Goal: Information Seeking & Learning: Learn about a topic

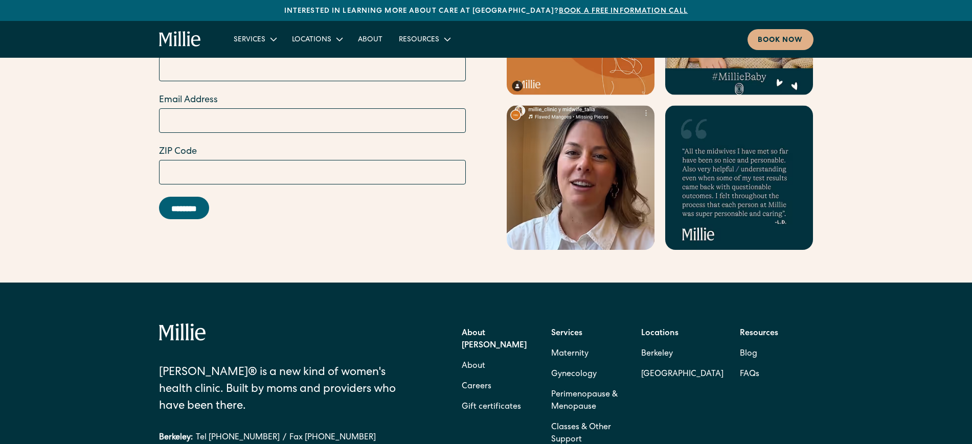
scroll to position [4506, 0]
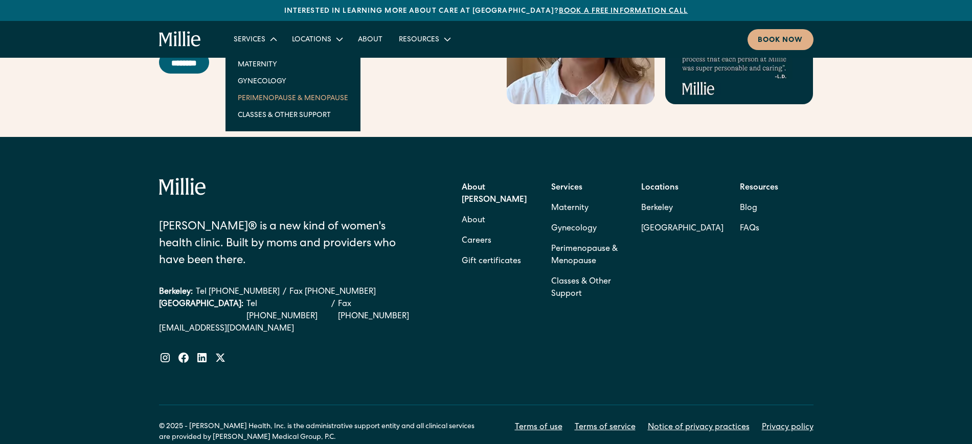
click at [268, 95] on link "Perimenopause & Menopause" at bounding box center [293, 97] width 127 height 17
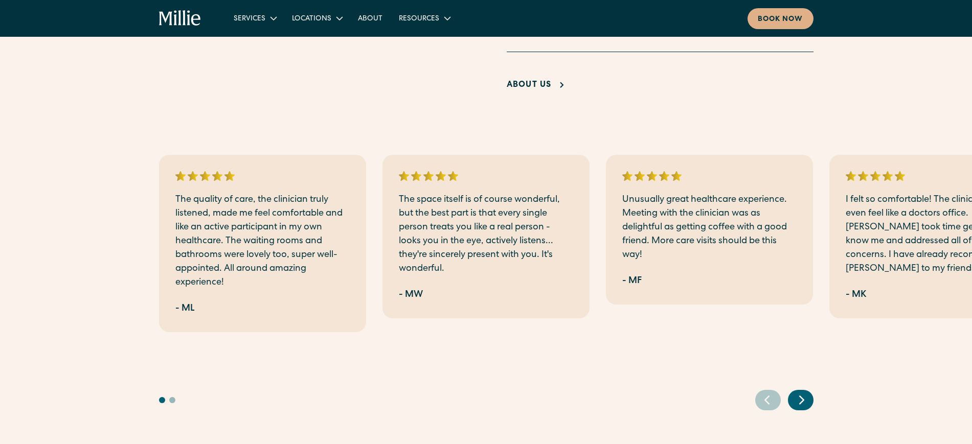
scroll to position [2086, 0]
click at [806, 393] on icon "Next slide" at bounding box center [801, 401] width 15 height 16
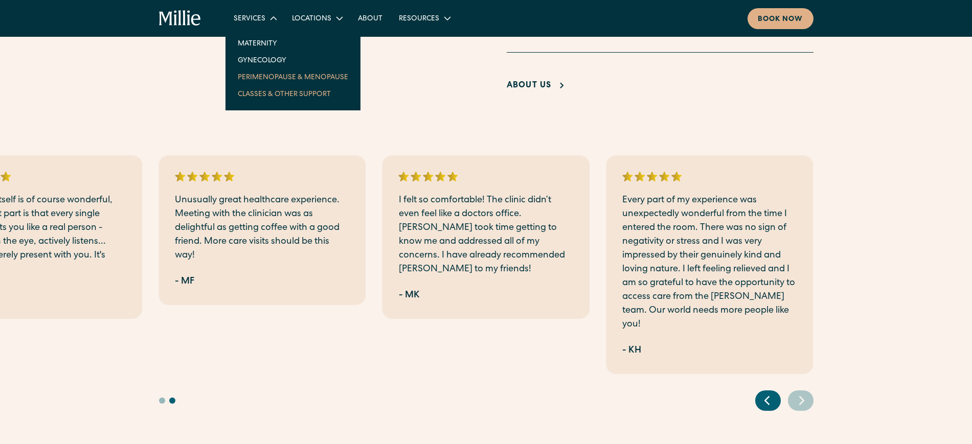
click at [276, 93] on link "Classes & Other Support" at bounding box center [293, 93] width 127 height 17
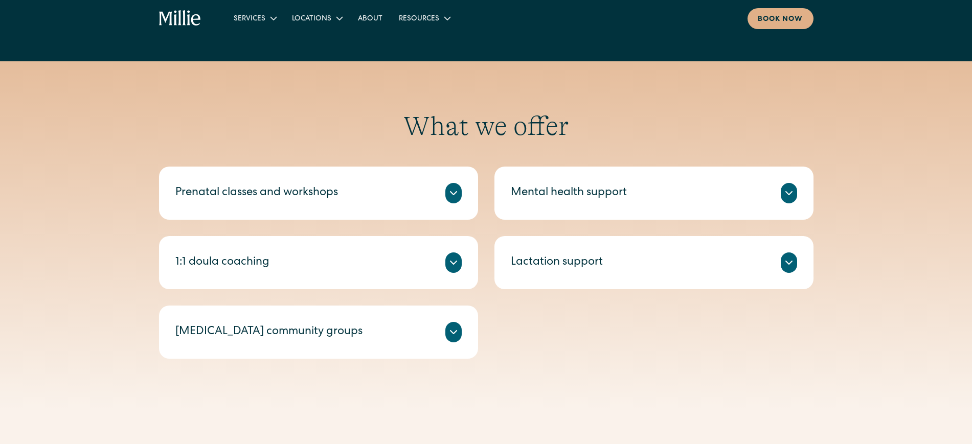
scroll to position [306, 0]
